Goal: Information Seeking & Learning: Learn about a topic

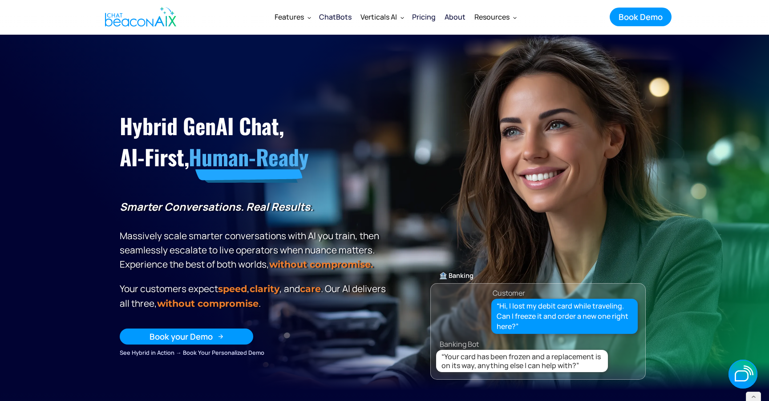
click at [198, 338] on div "Book your Demo" at bounding box center [181, 337] width 63 height 12
click at [207, 336] on div "Book your Demo" at bounding box center [181, 337] width 63 height 12
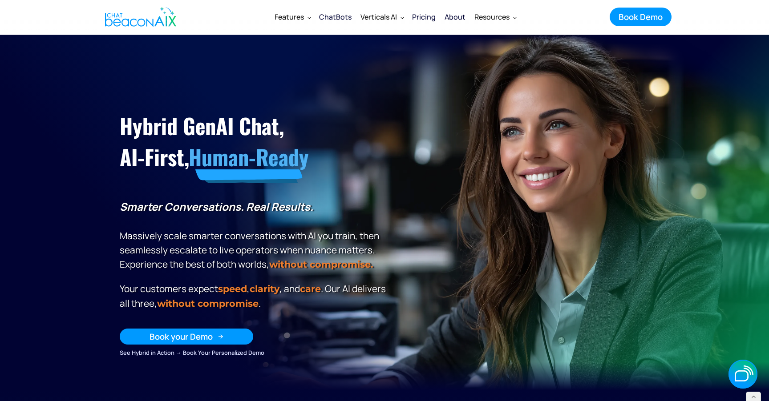
click at [201, 342] on link "Book your Demo" at bounding box center [187, 337] width 134 height 16
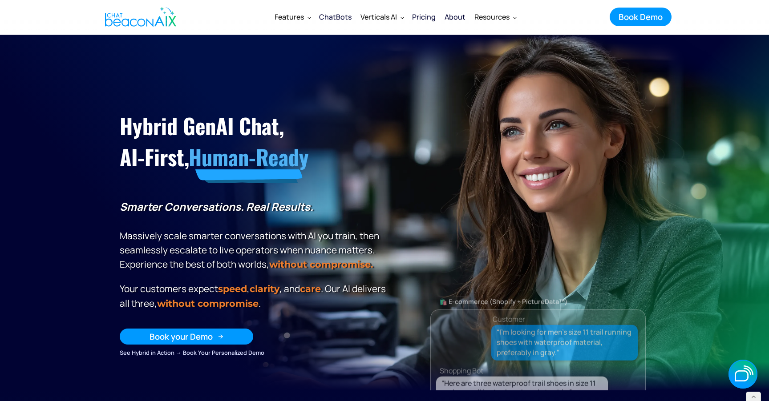
click at [201, 341] on div "Book your Demo" at bounding box center [181, 337] width 63 height 12
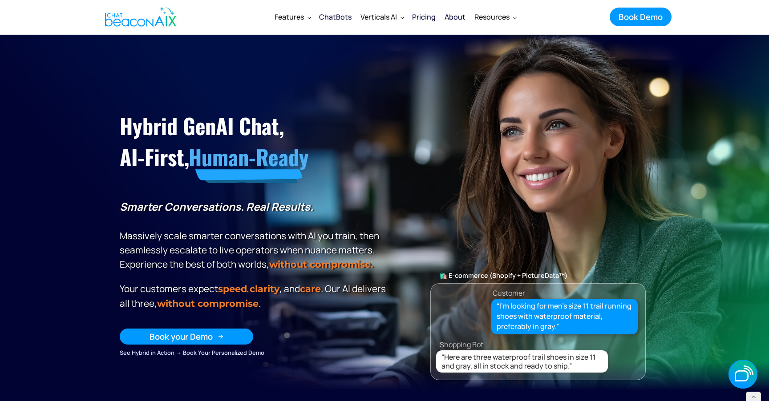
click at [201, 341] on div "Book your Demo" at bounding box center [181, 337] width 63 height 12
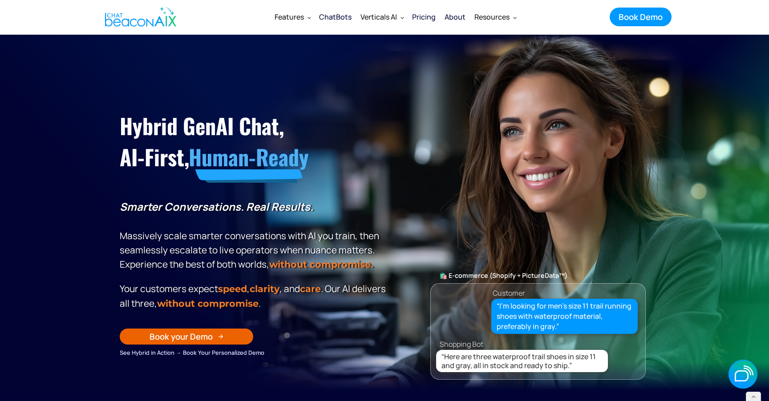
click at [633, 16] on div "Book Demo" at bounding box center [641, 17] width 44 height 12
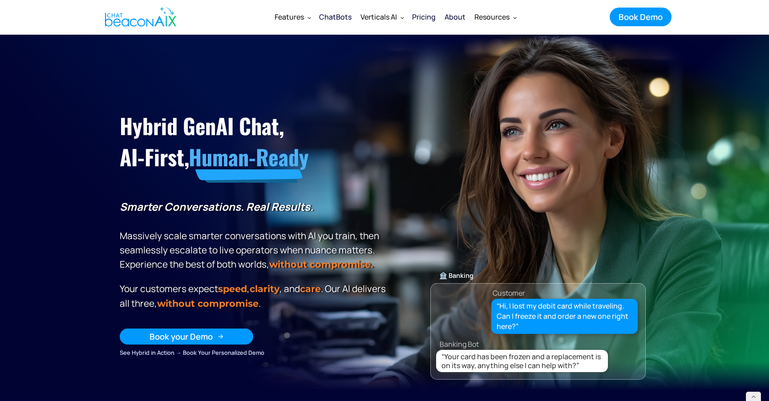
click at [190, 337] on div "Book your Demo" at bounding box center [181, 337] width 63 height 12
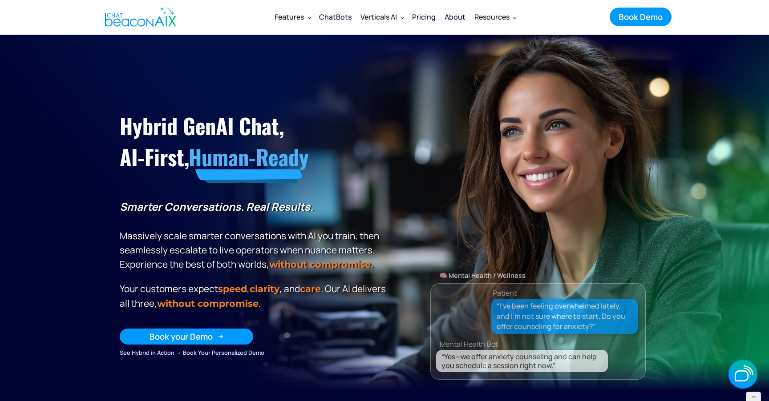
click at [198, 338] on div "Book your Demo" at bounding box center [181, 337] width 63 height 12
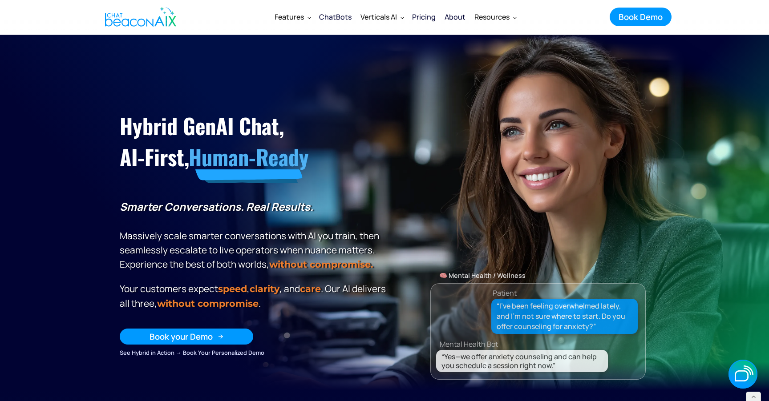
click at [198, 338] on div "Book your Demo" at bounding box center [181, 337] width 63 height 12
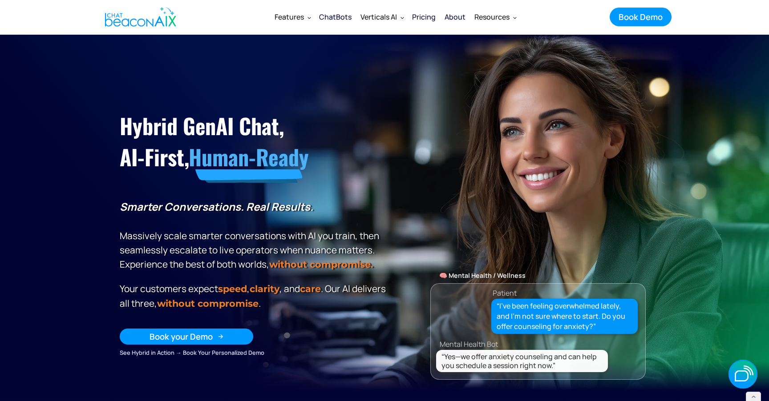
click at [198, 338] on div "Book your Demo" at bounding box center [181, 337] width 63 height 12
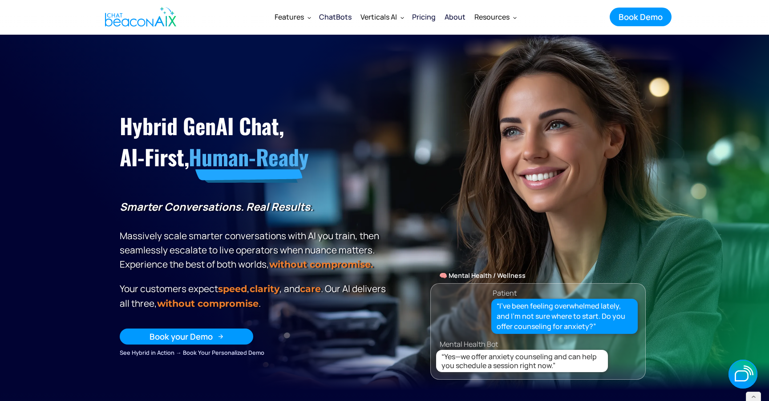
click at [198, 338] on div "Book your Demo" at bounding box center [181, 337] width 63 height 12
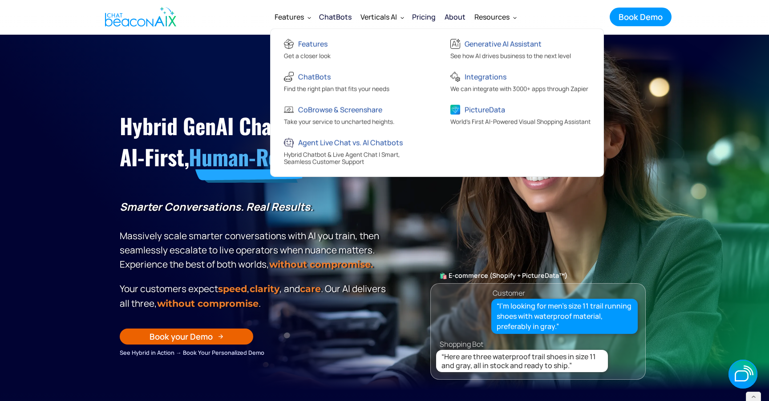
click at [291, 23] on div "Features" at bounding box center [292, 16] width 45 height 21
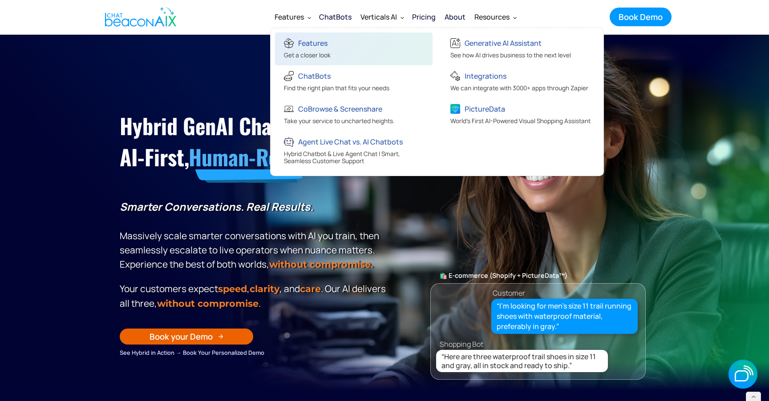
click at [301, 44] on div "Features" at bounding box center [312, 43] width 29 height 12
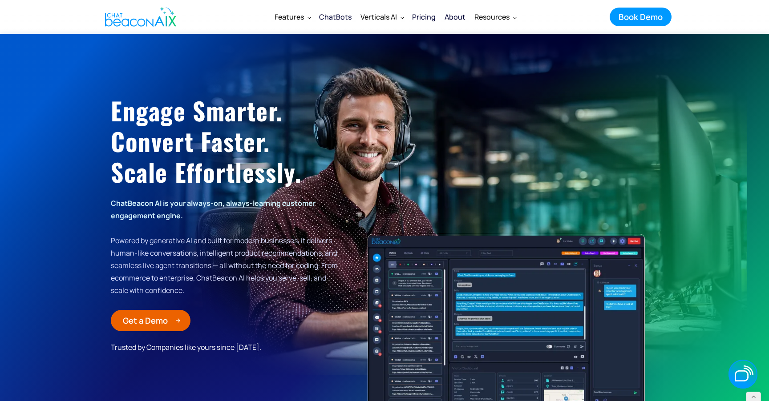
click at [161, 322] on div "Get a Demo" at bounding box center [145, 321] width 45 height 12
click at [340, 16] on div "ChatBots" at bounding box center [335, 17] width 32 height 12
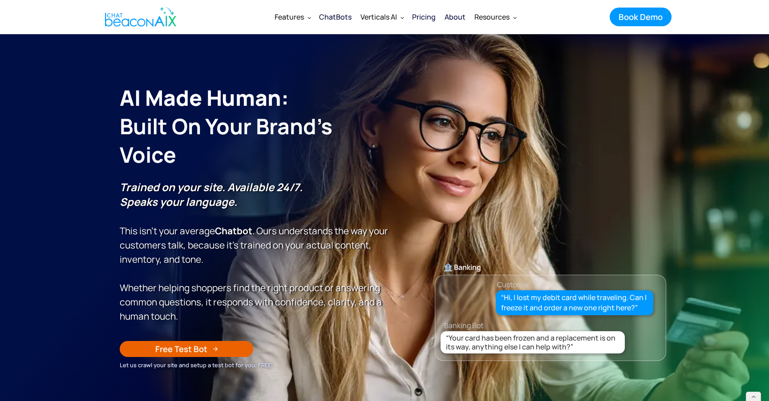
scroll to position [28, 0]
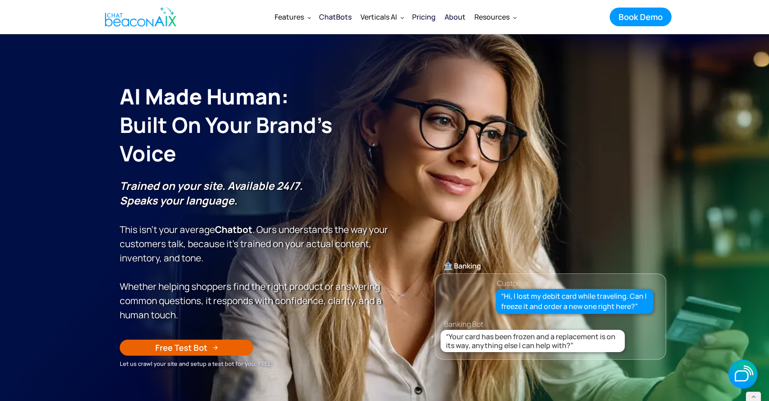
click at [211, 348] on link "Free Test Bot" at bounding box center [187, 348] width 134 height 16
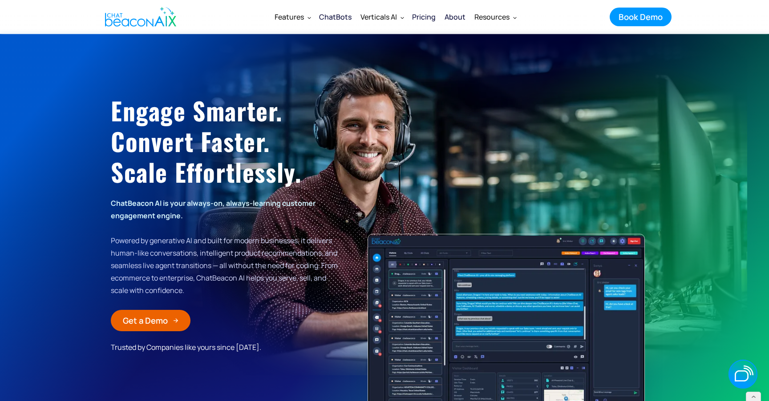
click at [170, 13] on img "home" at bounding box center [140, 17] width 71 height 27
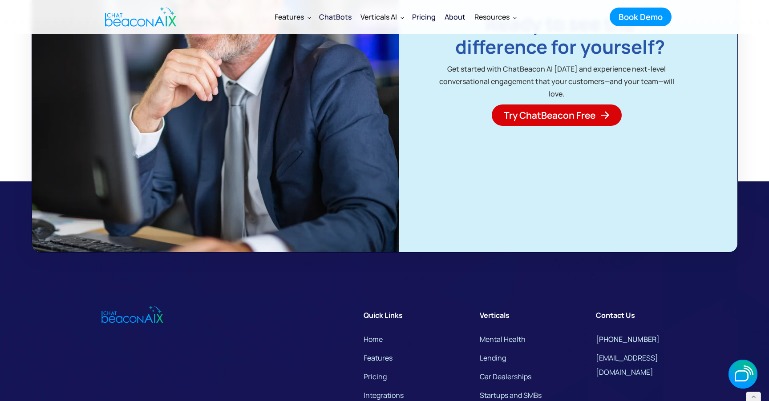
scroll to position [6244, 0]
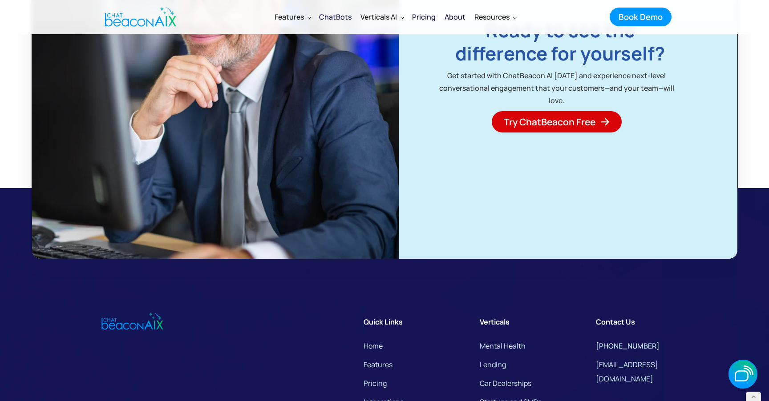
click at [565, 128] on span "Try ChatBeacon Free" at bounding box center [550, 122] width 92 height 12
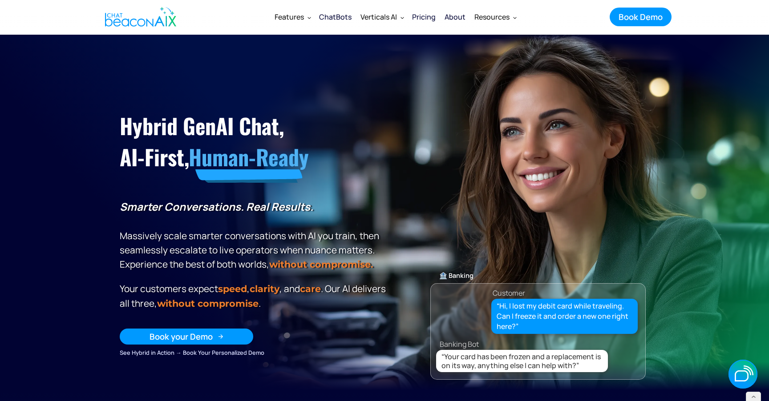
click at [223, 334] on img at bounding box center [220, 336] width 5 height 5
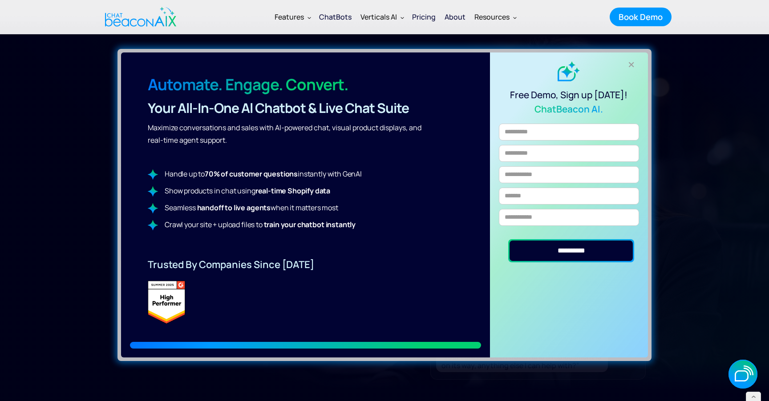
click at [633, 62] on div "+" at bounding box center [631, 64] width 15 height 15
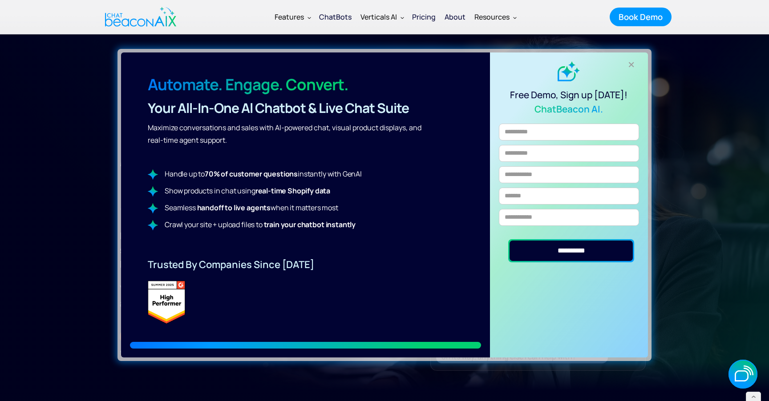
click at [629, 66] on div "+" at bounding box center [631, 64] width 15 height 15
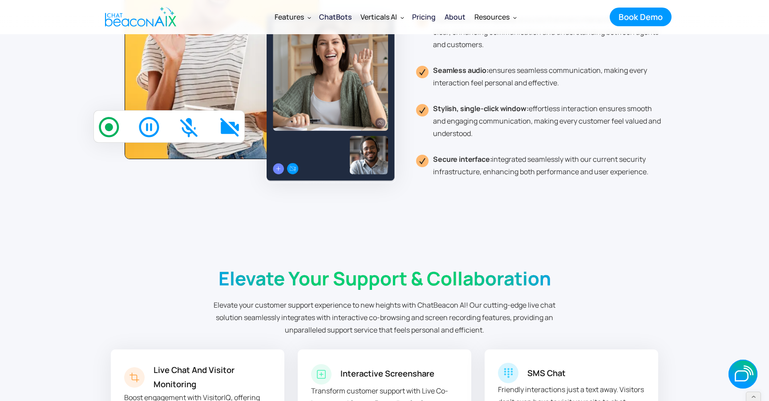
scroll to position [3211, 0]
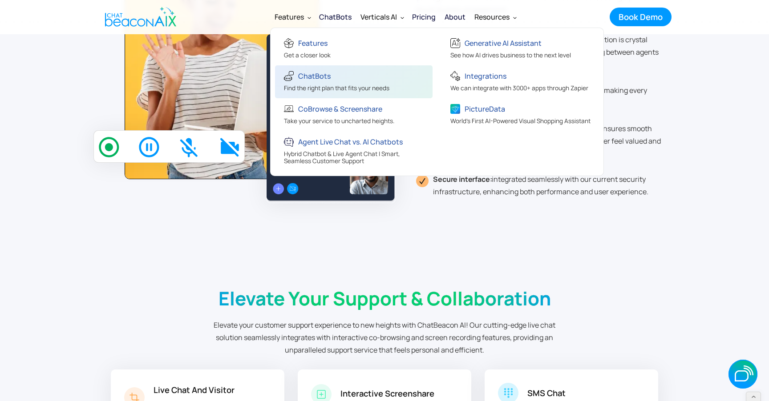
click at [319, 80] on div "ChatBots" at bounding box center [314, 76] width 32 height 12
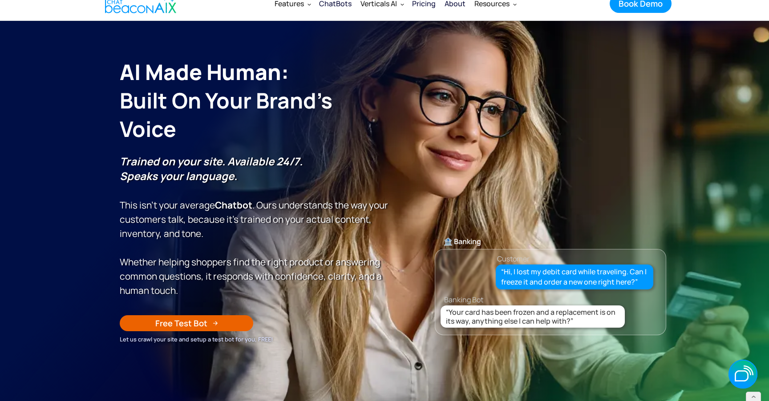
scroll to position [58, 0]
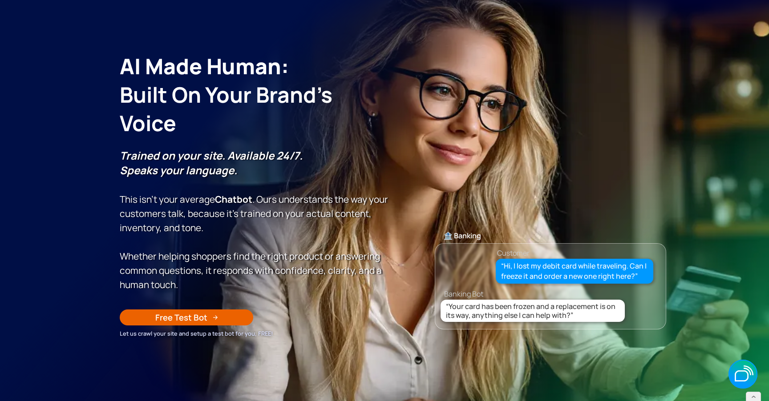
click at [211, 315] on link "Free Test Bot" at bounding box center [187, 318] width 134 height 16
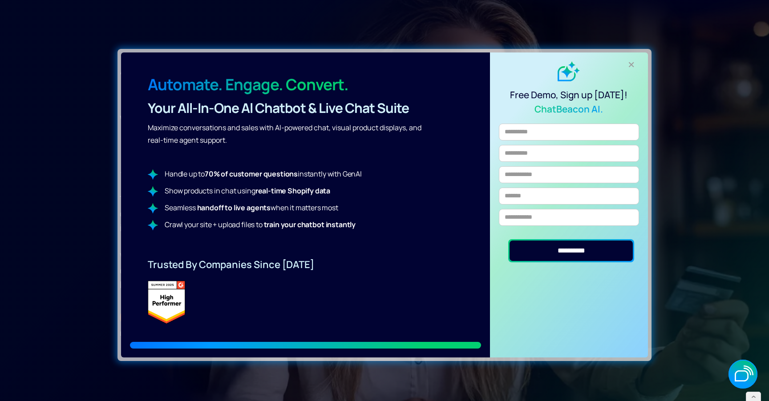
click at [644, 67] on div "**********" at bounding box center [569, 205] width 158 height 305
click at [628, 65] on div "+" at bounding box center [631, 64] width 15 height 15
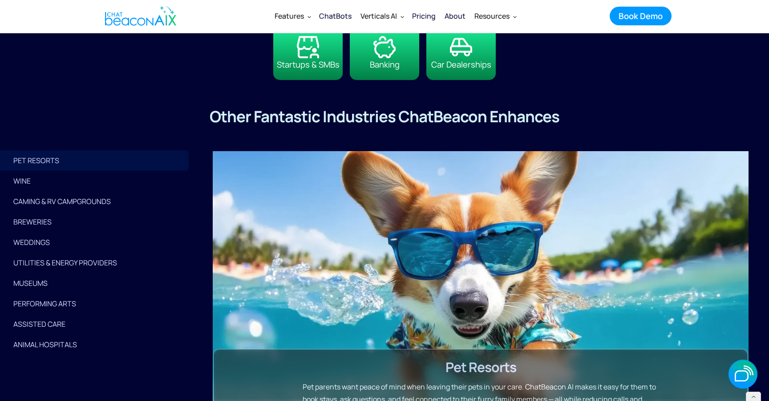
scroll to position [2151, 0]
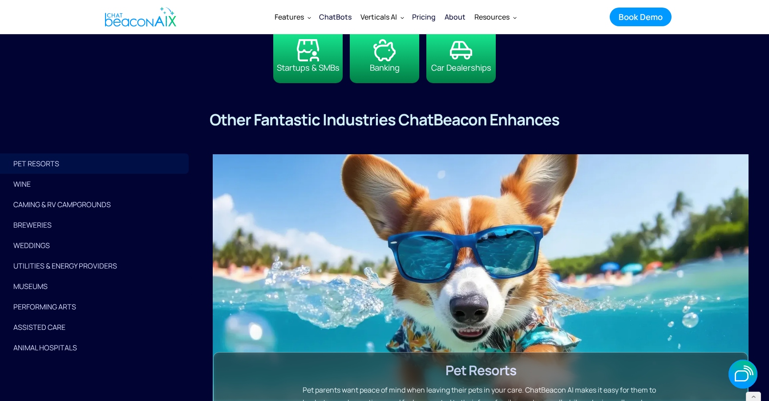
click at [101, 198] on div "CAMING & RV CAMPGROUNDS" at bounding box center [96, 204] width 166 height 12
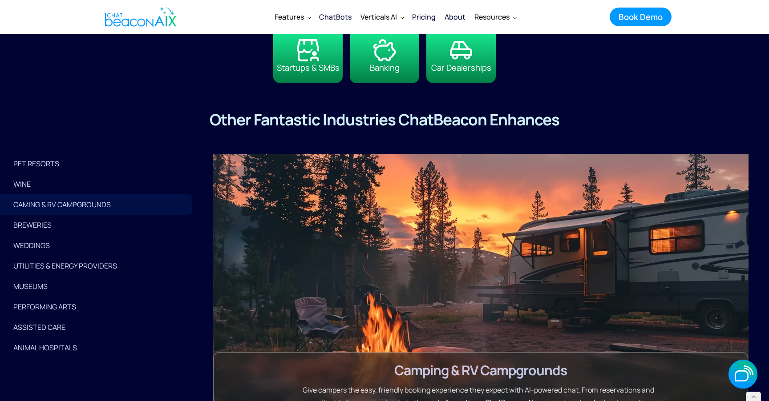
click at [49, 226] on div "BREWERIES" at bounding box center [96, 225] width 166 height 12
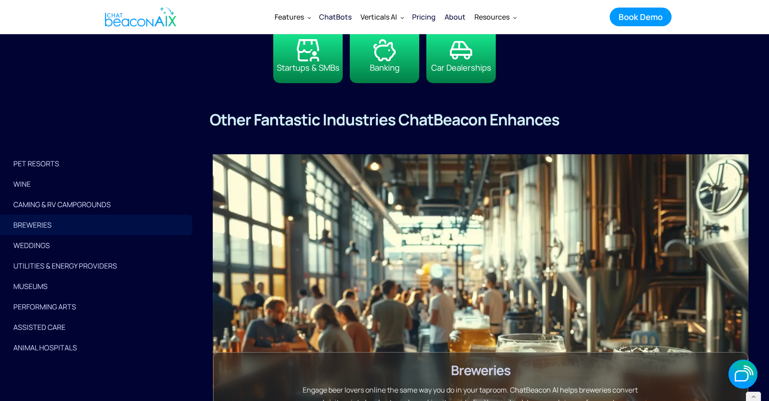
click at [65, 276] on link "MUSEUMS" at bounding box center [96, 286] width 192 height 20
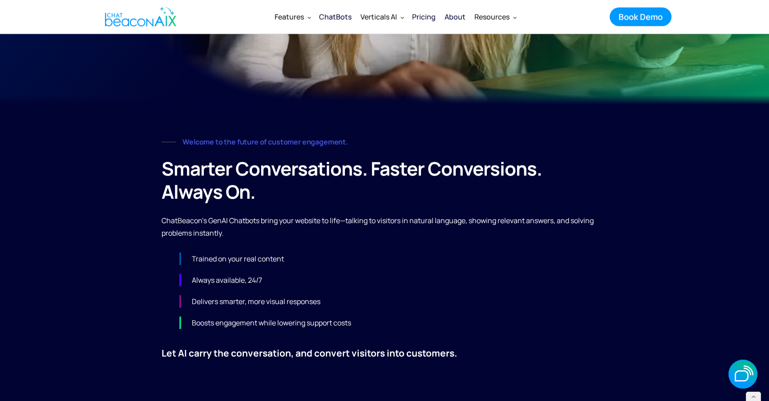
scroll to position [0, 0]
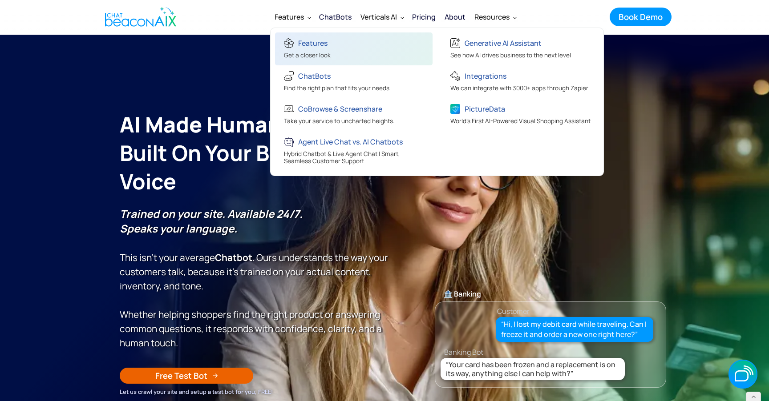
click at [308, 38] on div "Features" at bounding box center [312, 43] width 29 height 12
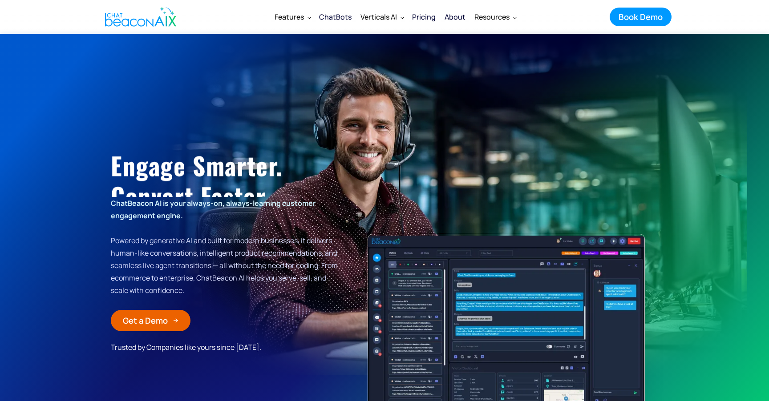
click at [310, 48] on section "Engage Smarter. Convert Faster. Scale Effortlessly. ChatBeacon AI is your alway…" at bounding box center [384, 234] width 769 height 401
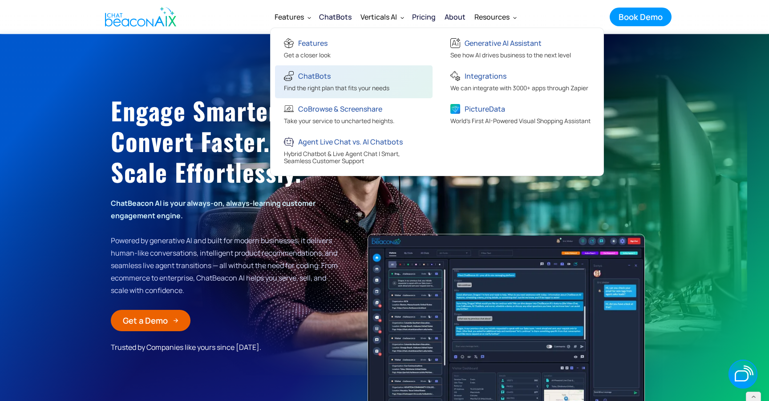
click at [308, 76] on div "ChatBots" at bounding box center [314, 76] width 32 height 12
click at [308, 77] on div "ChatBots" at bounding box center [314, 76] width 32 height 12
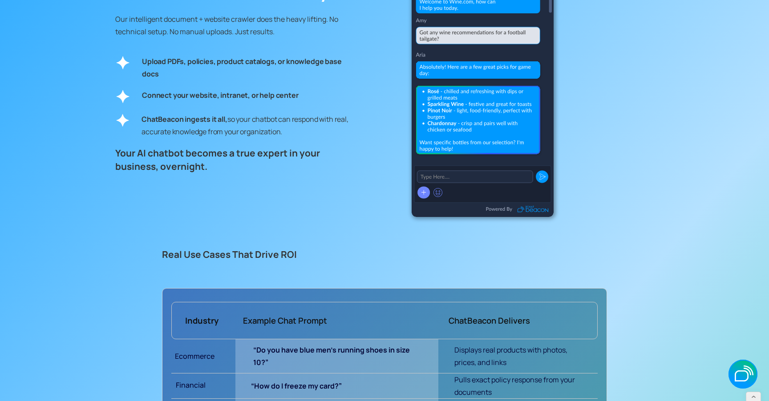
scroll to position [3550, 0]
